Goal: Communication & Community: Share content

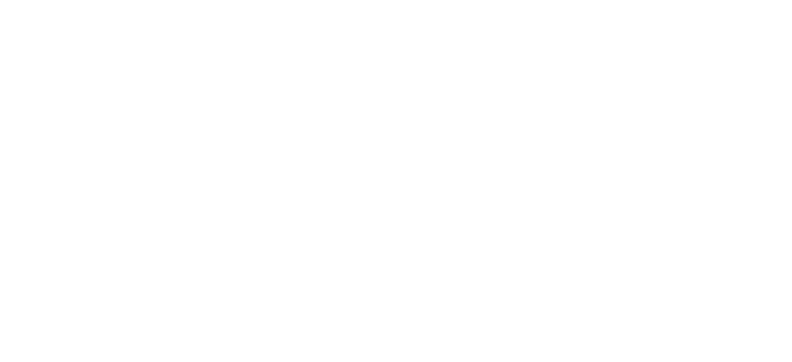
select select "*"
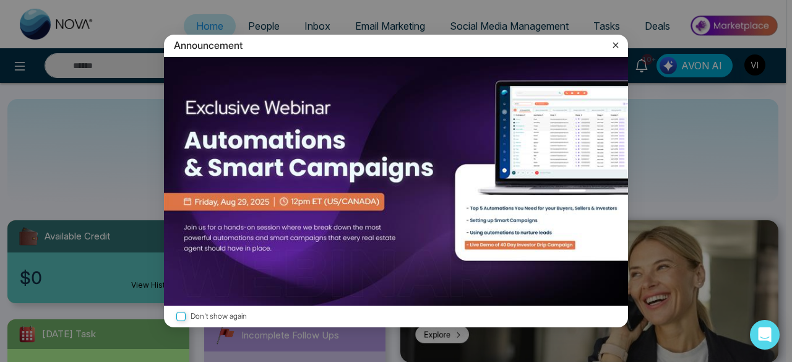
click at [613, 42] on icon at bounding box center [616, 45] width 12 height 12
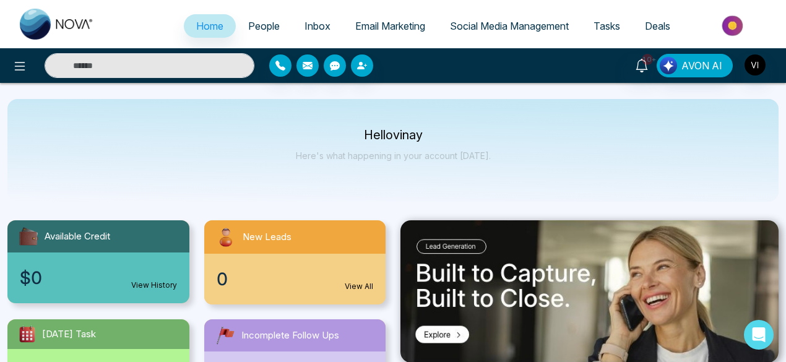
click at [262, 29] on span "People" at bounding box center [264, 26] width 32 height 12
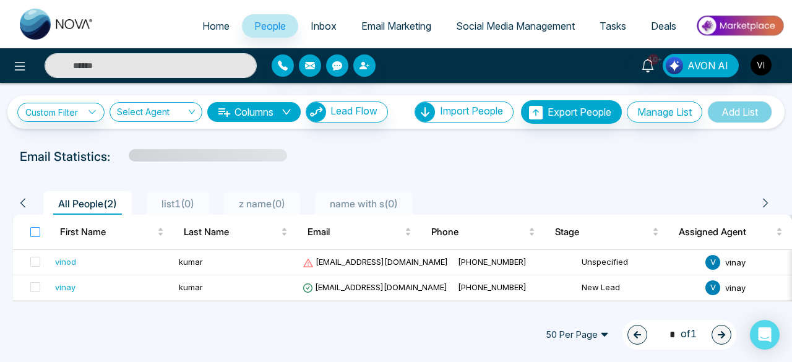
click at [32, 236] on label at bounding box center [35, 232] width 10 height 14
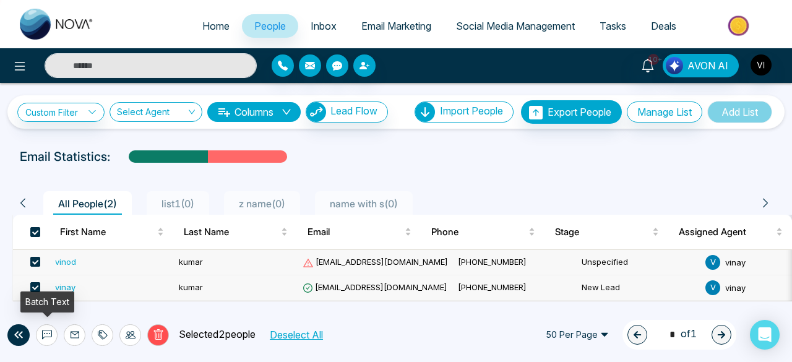
click at [50, 336] on icon at bounding box center [47, 335] width 10 height 10
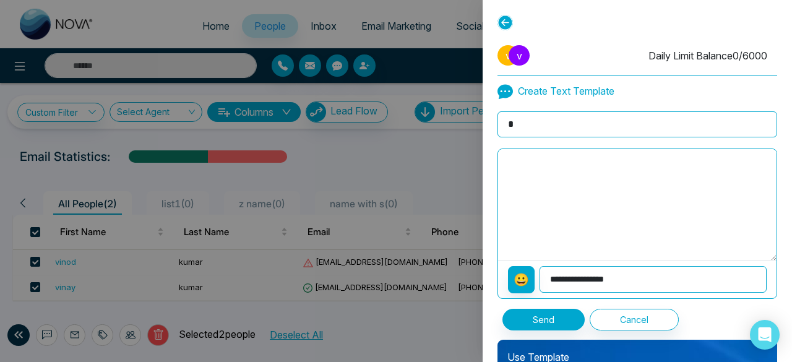
click at [593, 123] on input "*" at bounding box center [638, 124] width 280 height 26
type input "***"
click at [519, 191] on textarea at bounding box center [637, 204] width 278 height 111
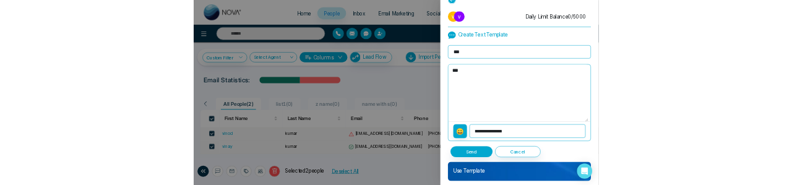
scroll to position [25, 0]
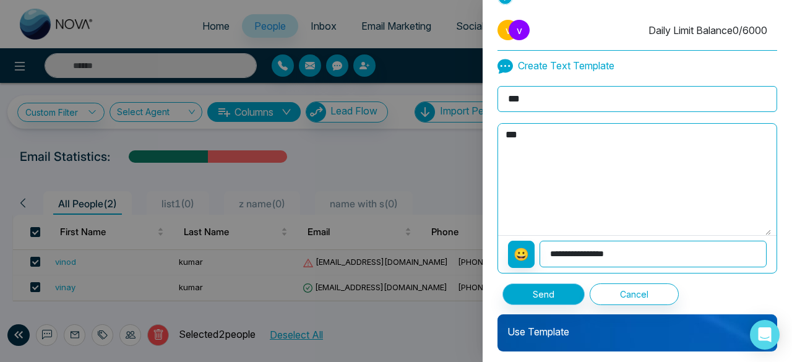
type textarea "***"
click at [532, 288] on button "Send" at bounding box center [544, 294] width 82 height 22
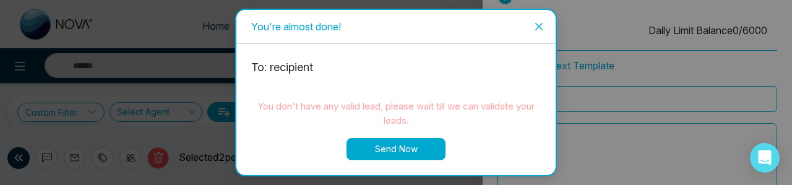
click at [537, 24] on icon "close" at bounding box center [539, 27] width 10 height 10
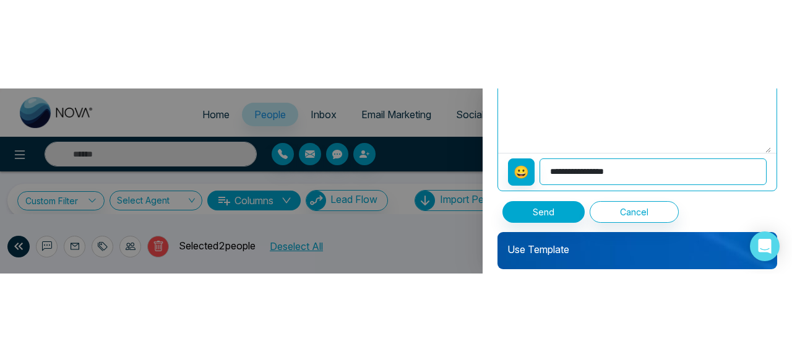
scroll to position [197, 0]
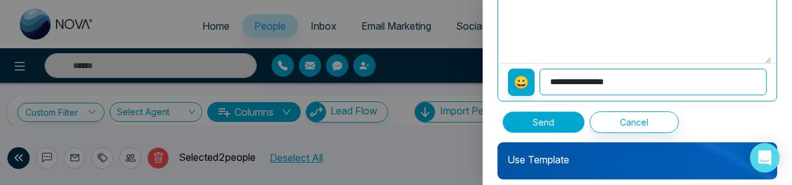
click at [548, 121] on button "Send" at bounding box center [544, 122] width 82 height 22
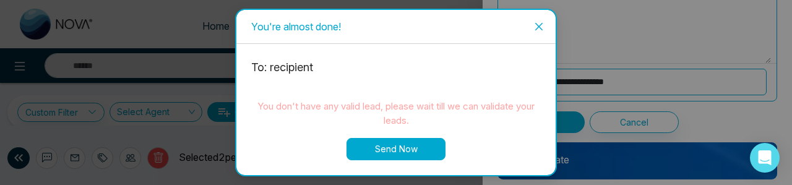
click at [538, 28] on icon "close" at bounding box center [539, 27] width 10 height 10
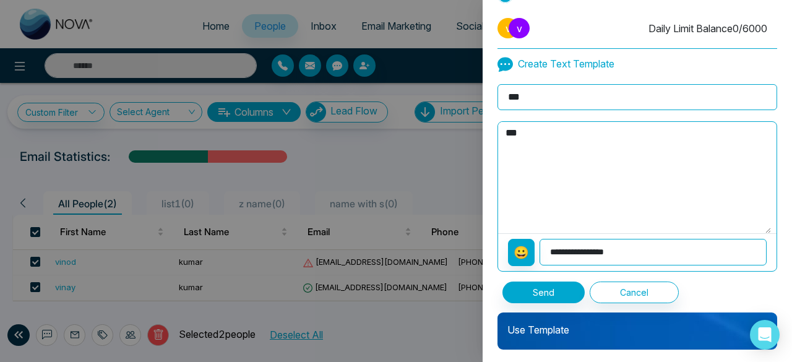
scroll to position [0, 0]
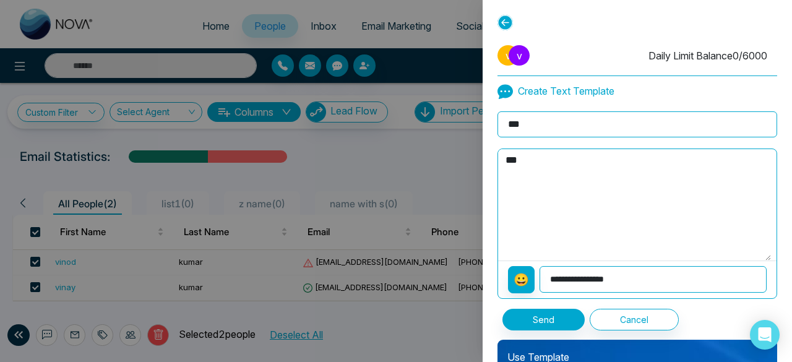
click at [503, 23] on icon at bounding box center [505, 22] width 15 height 15
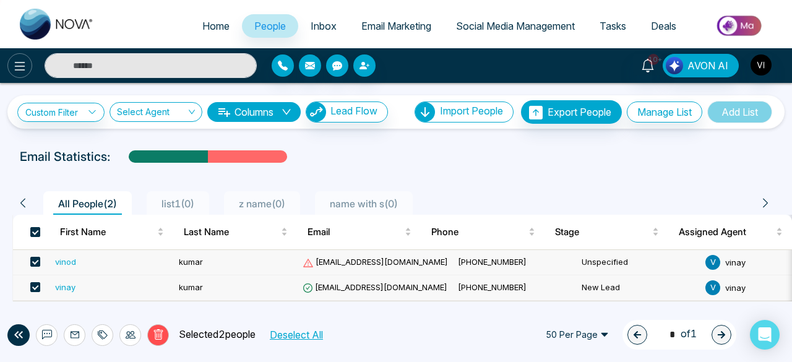
click at [20, 72] on icon at bounding box center [19, 66] width 15 height 15
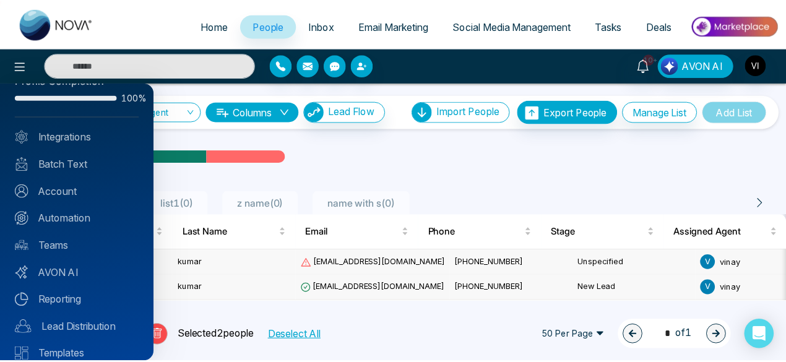
scroll to position [29, 0]
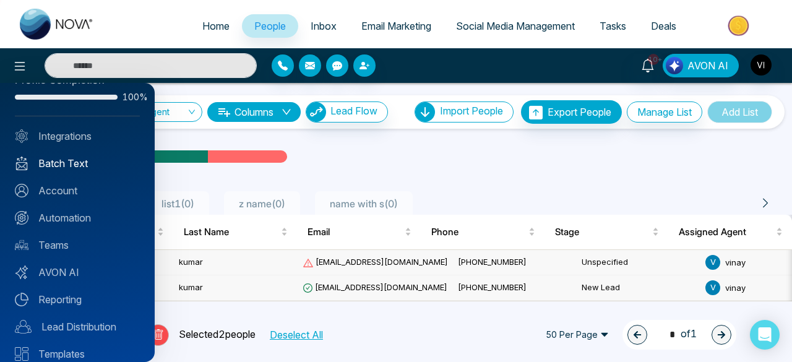
click at [72, 168] on link "Batch Text" at bounding box center [77, 163] width 125 height 15
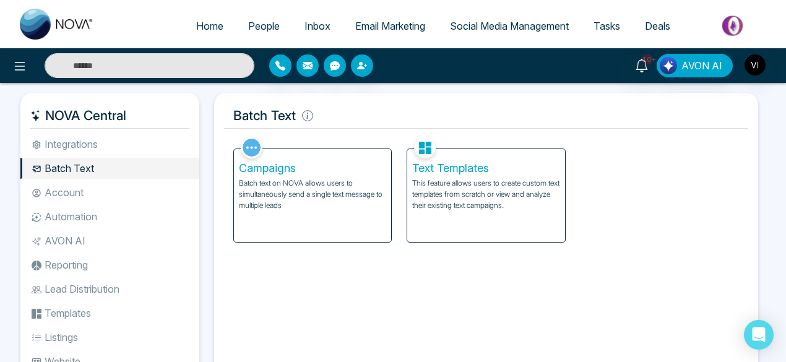
click at [496, 190] on p "This feature allows users to create custom text templates from scratch or view …" at bounding box center [485, 194] width 147 height 33
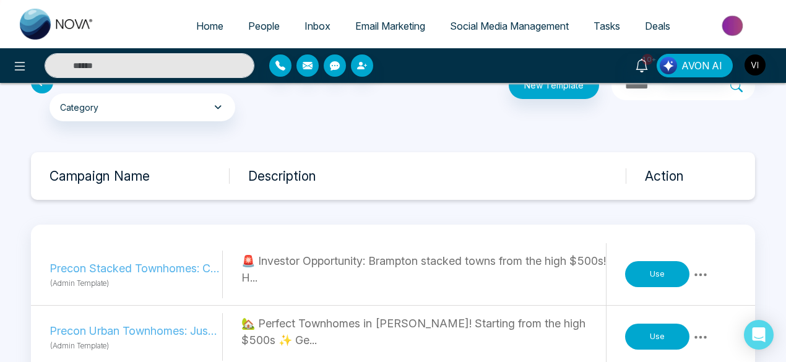
scroll to position [45, 0]
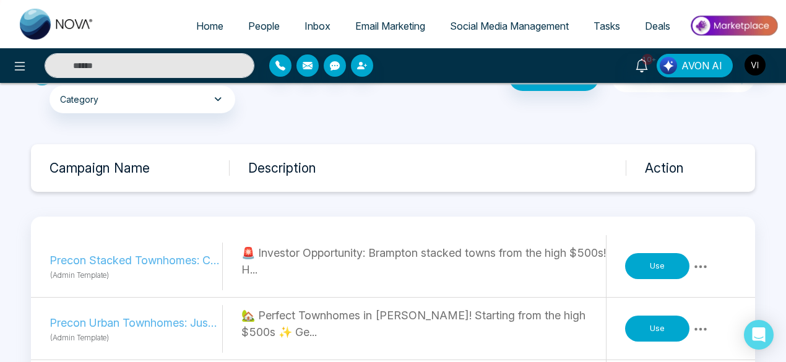
click at [644, 272] on button "Use" at bounding box center [657, 266] width 64 height 26
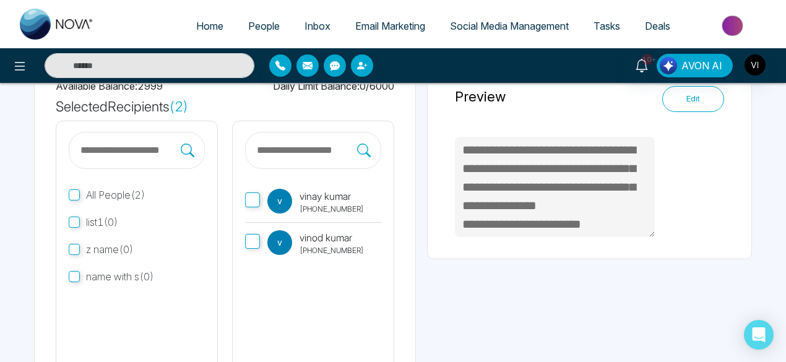
scroll to position [236, 0]
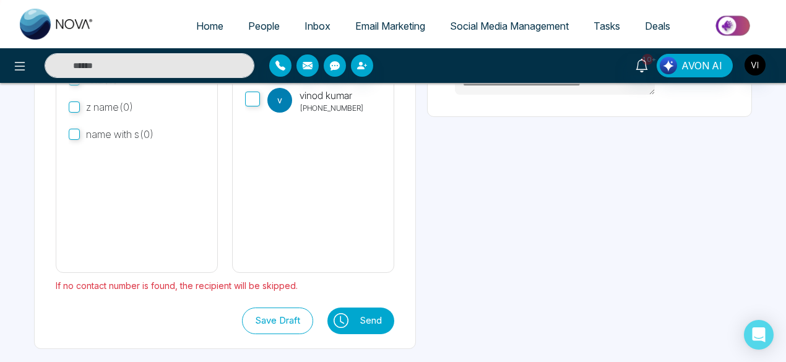
click at [394, 319] on button "Send" at bounding box center [373, 321] width 41 height 27
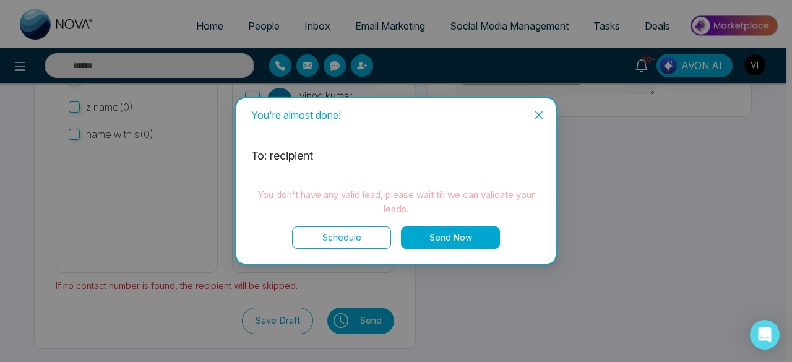
drag, startPoint x: 427, startPoint y: 227, endPoint x: 371, endPoint y: 202, distance: 61.2
click at [371, 202] on p "You don't have any valid lead, please wait till we can validate your leads." at bounding box center [396, 202] width 290 height 29
click at [368, 235] on button "Schedule" at bounding box center [341, 237] width 99 height 22
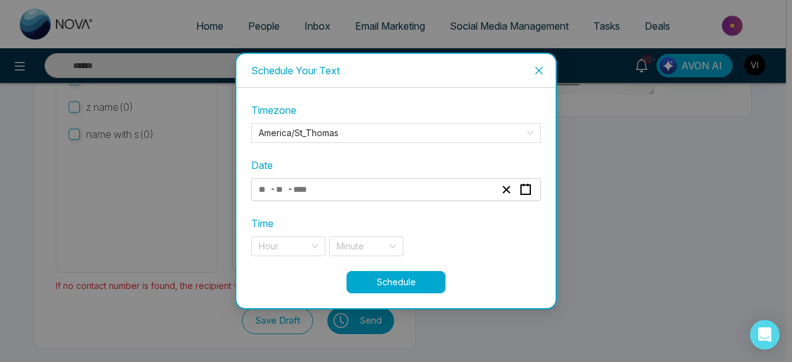
click at [537, 70] on icon "close" at bounding box center [539, 71] width 10 height 10
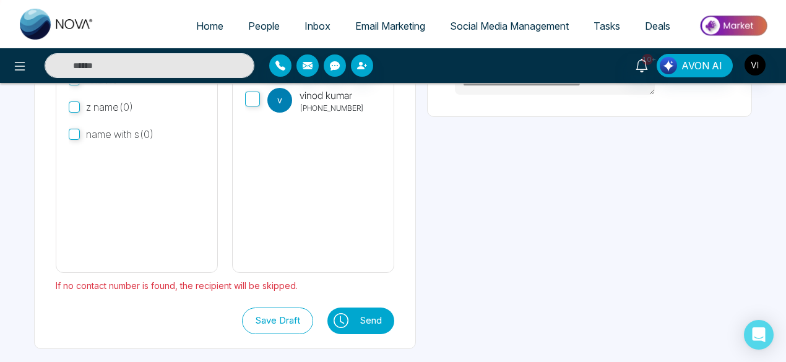
click at [394, 322] on button "Send" at bounding box center [373, 321] width 41 height 27
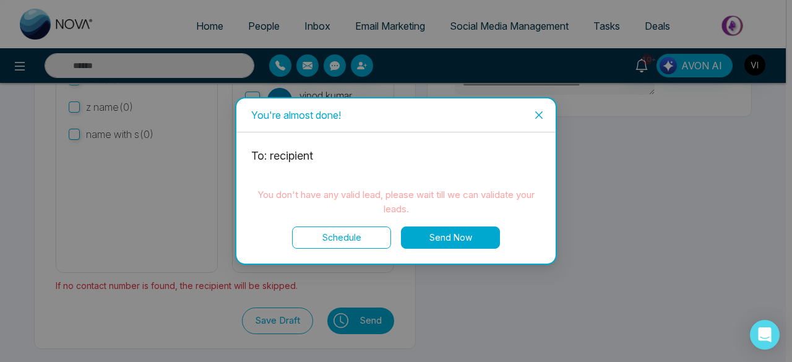
click at [449, 233] on button "Send Now" at bounding box center [450, 237] width 99 height 22
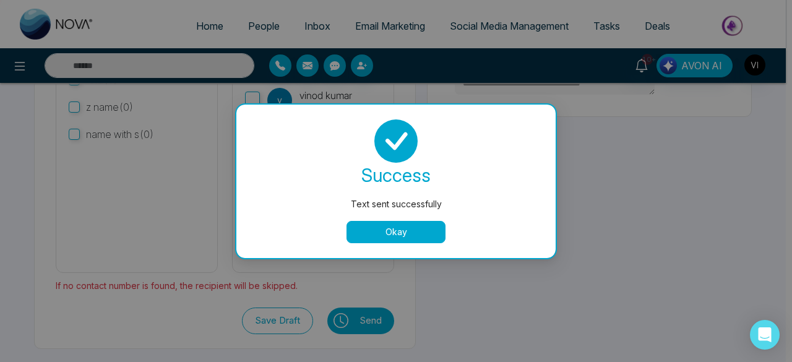
click at [402, 231] on button "Okay" at bounding box center [396, 232] width 99 height 22
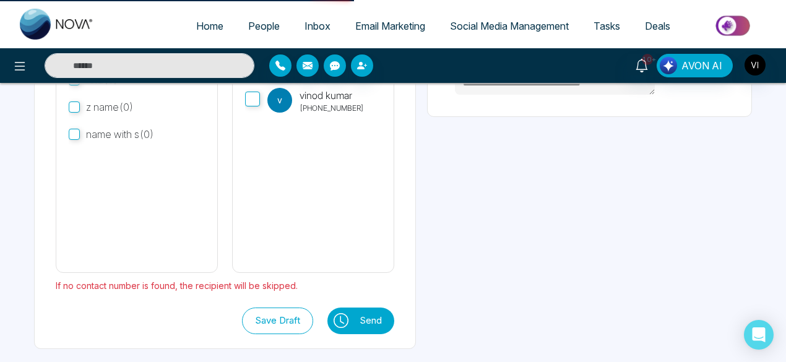
type textarea "**********"
